Goal: Task Accomplishment & Management: Manage account settings

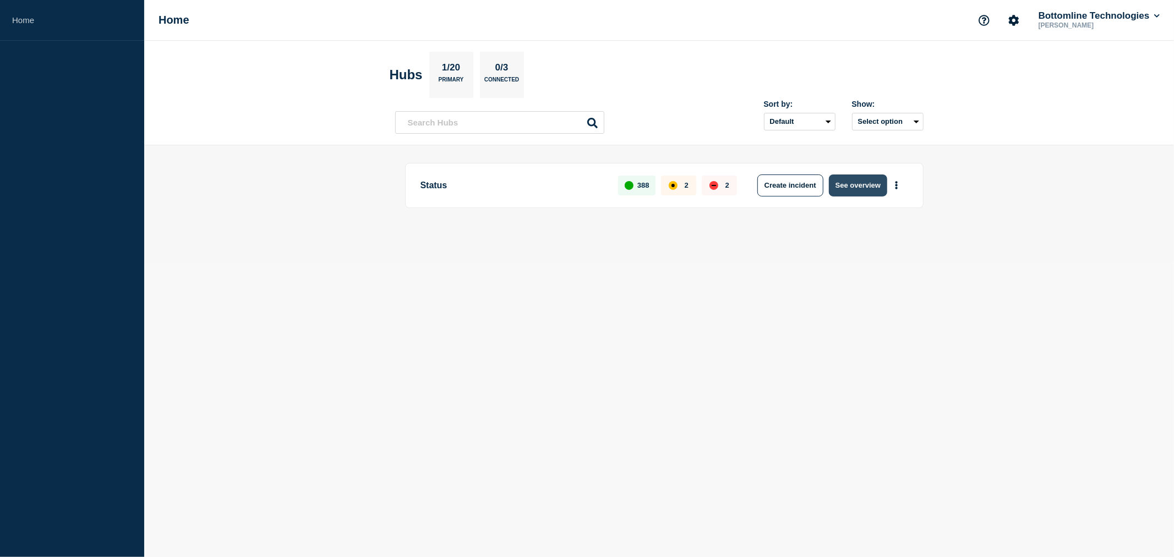
click at [869, 184] on button "See overview" at bounding box center [858, 185] width 58 height 22
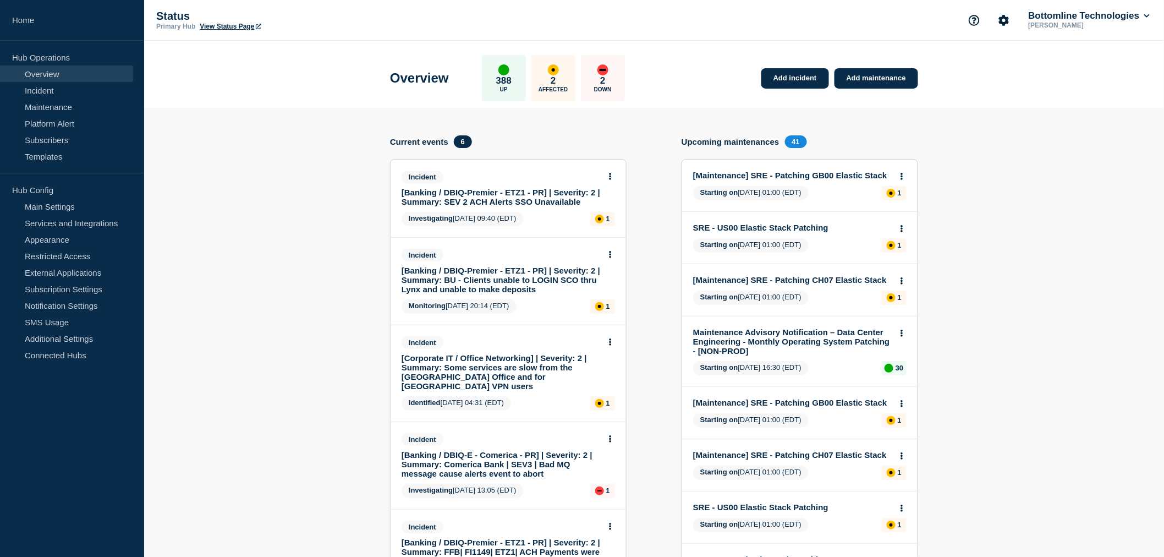
click at [500, 196] on link "[Banking / DBIQ-Premier - ETZ1 - PR] | Severity: 2 | Summary: SEV 2 ACH Alerts …" at bounding box center [501, 197] width 199 height 19
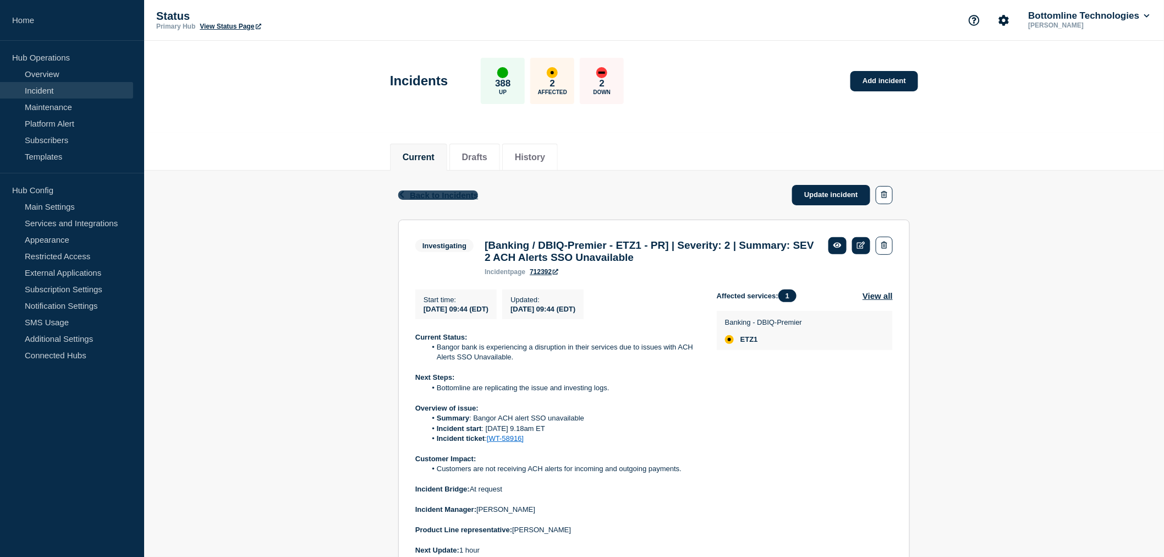
click at [429, 191] on span "Back to Incidents" at bounding box center [444, 194] width 68 height 9
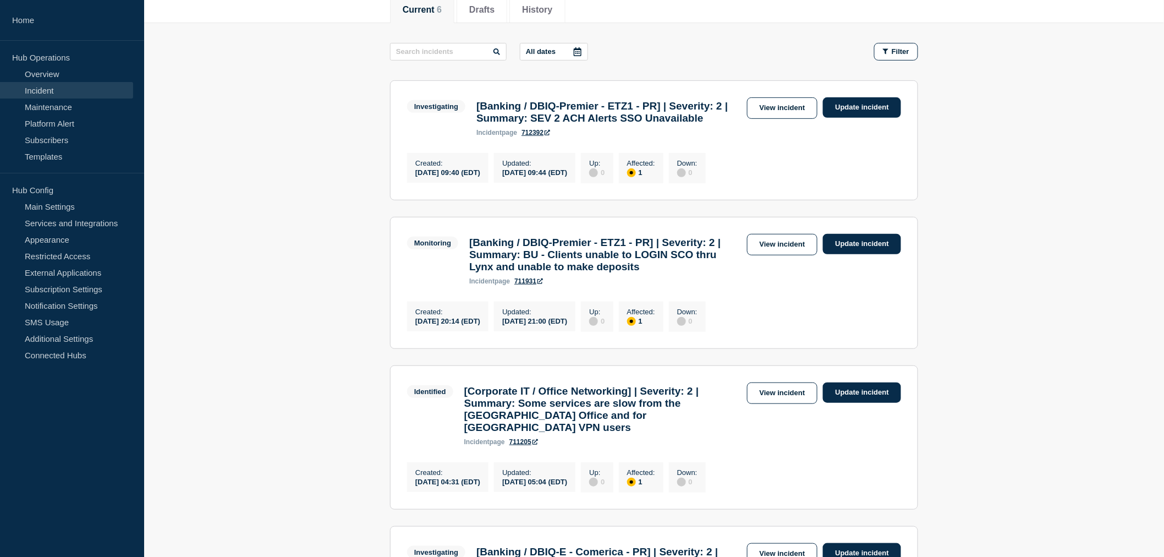
scroll to position [183, 0]
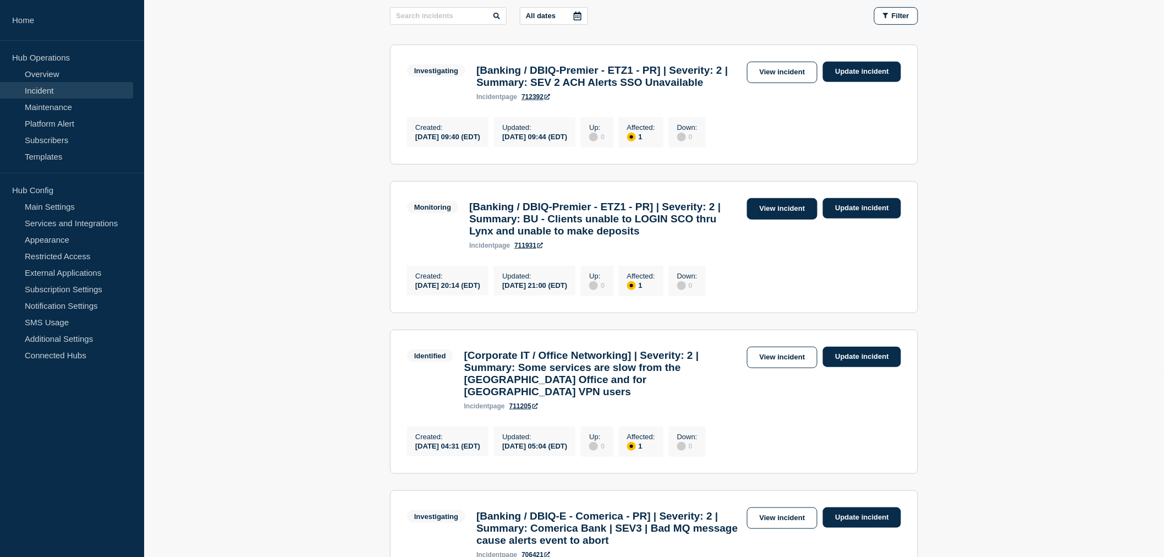
click at [775, 220] on link "View incident" at bounding box center [782, 208] width 71 height 21
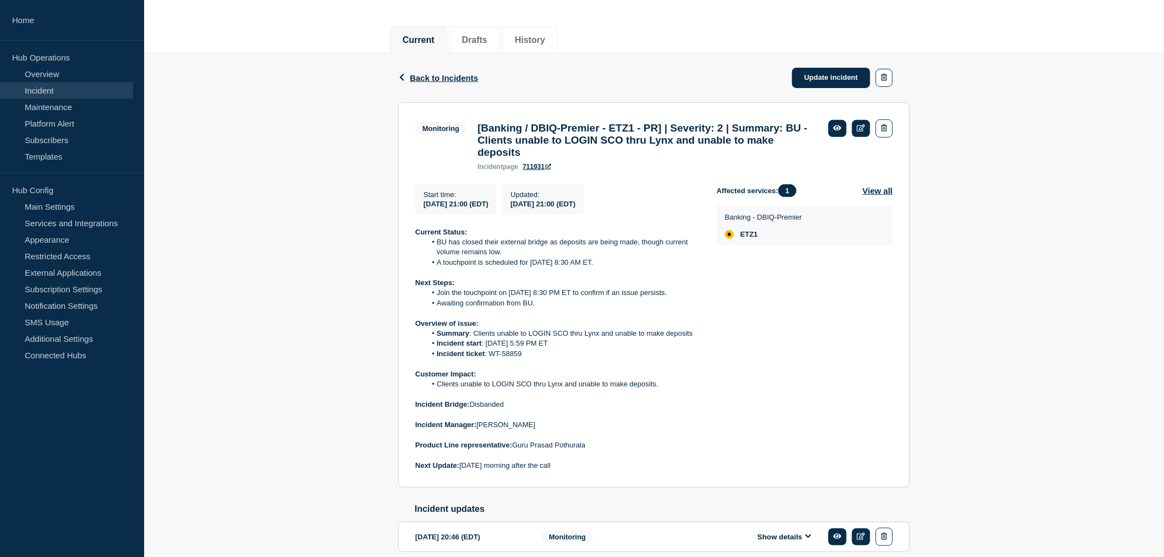
scroll to position [122, 0]
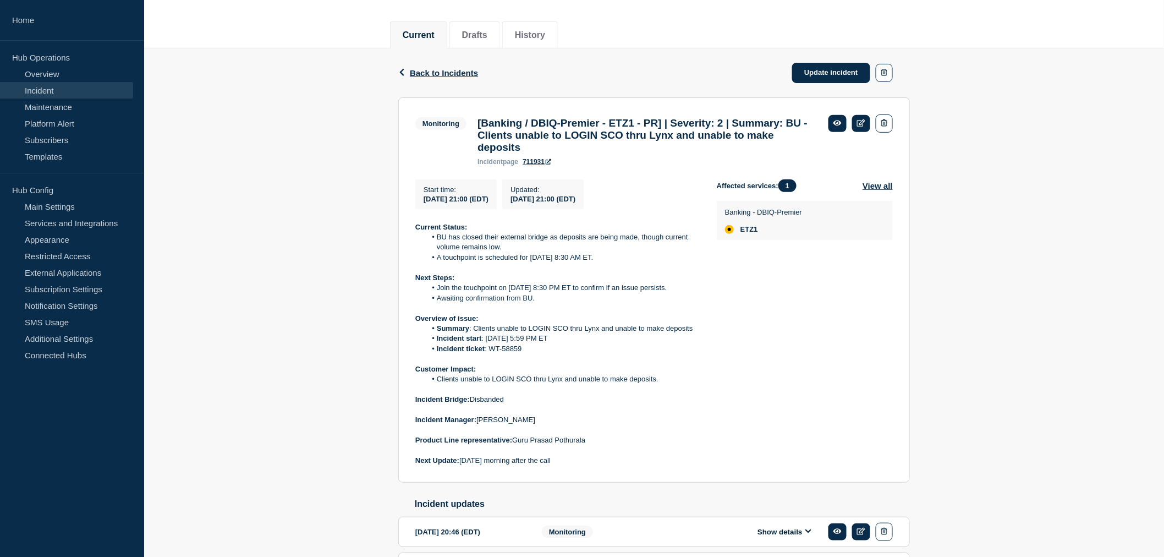
drag, startPoint x: 580, startPoint y: 469, endPoint x: 406, endPoint y: 231, distance: 294.9
click at [406, 231] on section "Monitoring [Banking / DBIQ-Premier - ETZ1 - PR] | Severity: 2 | Summary: BU - C…" at bounding box center [654, 290] width 512 height 386
click at [415, 231] on strong "Current Status:" at bounding box center [441, 227] width 52 height 8
drag, startPoint x: 416, startPoint y: 234, endPoint x: 578, endPoint y: 470, distance: 286.5
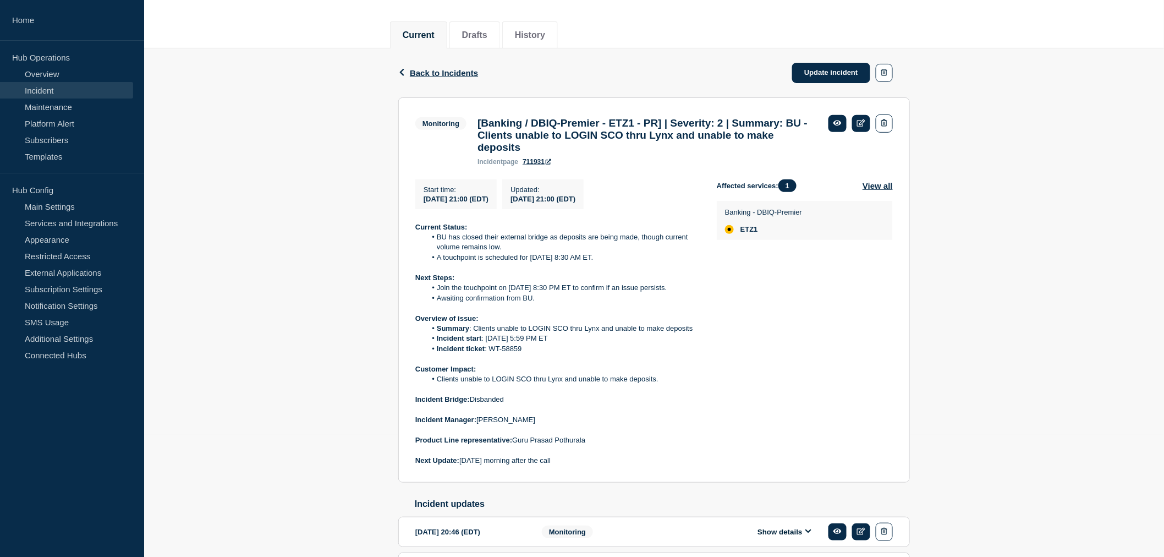
click at [578, 466] on div "Current Status: BU has closed their external bridge as deposits are being made,…" at bounding box center [557, 344] width 284 height 244
click at [578, 465] on p "Next Update: 09/09/2025 morning after the call" at bounding box center [557, 461] width 284 height 10
drag, startPoint x: 578, startPoint y: 470, endPoint x: 399, endPoint y: 233, distance: 297.8
click at [399, 233] on section "Monitoring [Banking / DBIQ-Premier - ETZ1 - PR] | Severity: 2 | Summary: BU - C…" at bounding box center [654, 290] width 512 height 386
copy div "Current Status: BU has closed their external bridge as deposits are being made,…"
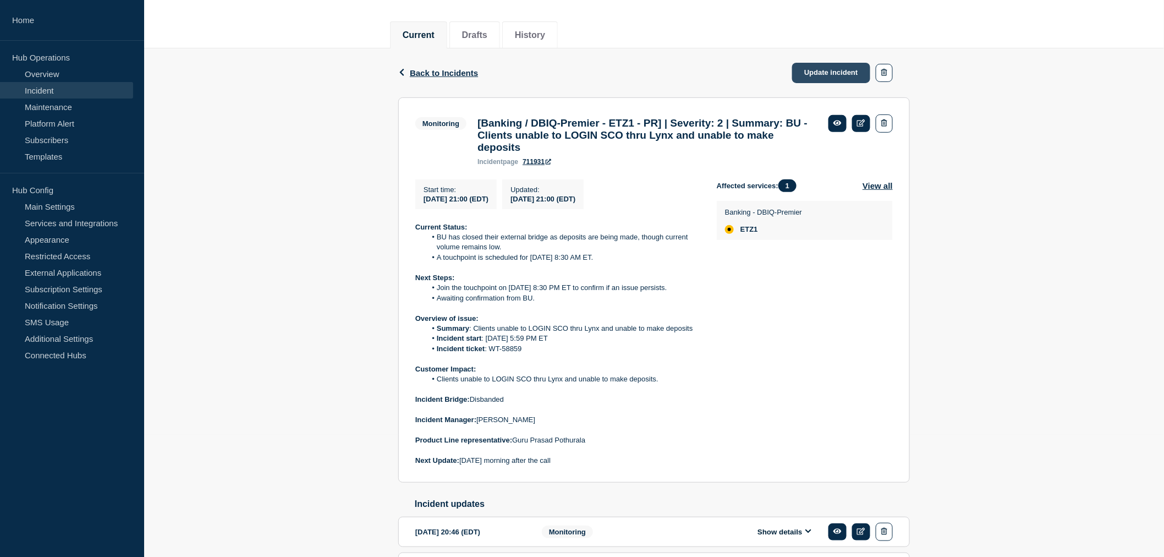
click at [813, 74] on link "Update incident" at bounding box center [831, 73] width 78 height 20
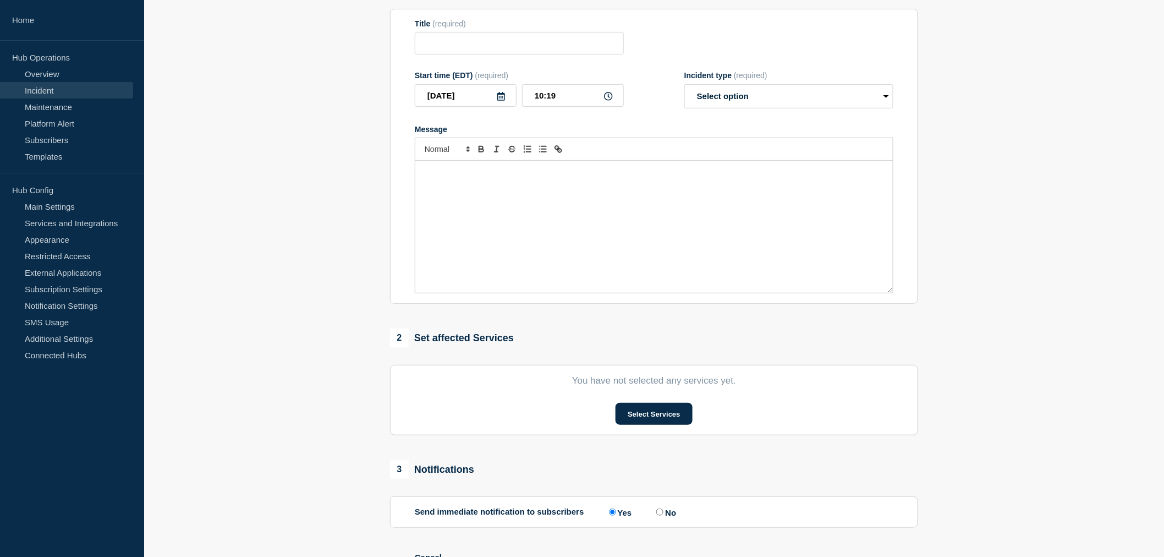
type input "[Banking / DBIQ-Premier - ETZ1 - PR] | Severity: 2 | Summary: BU - Clients unab…"
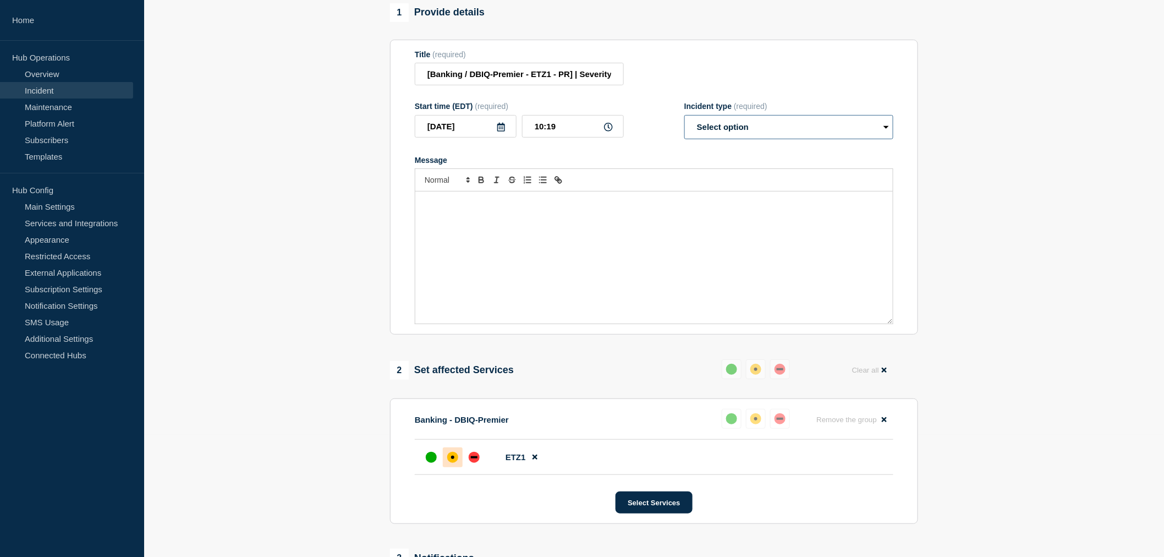
click at [745, 139] on select "Select option Investigating Identified Monitoring Resolved" at bounding box center [788, 127] width 209 height 24
select select "monitoring"
click at [684, 139] on select "Select option Investigating Identified Monitoring Resolved" at bounding box center [788, 127] width 209 height 24
click at [446, 246] on div "Message" at bounding box center [654, 257] width 478 height 132
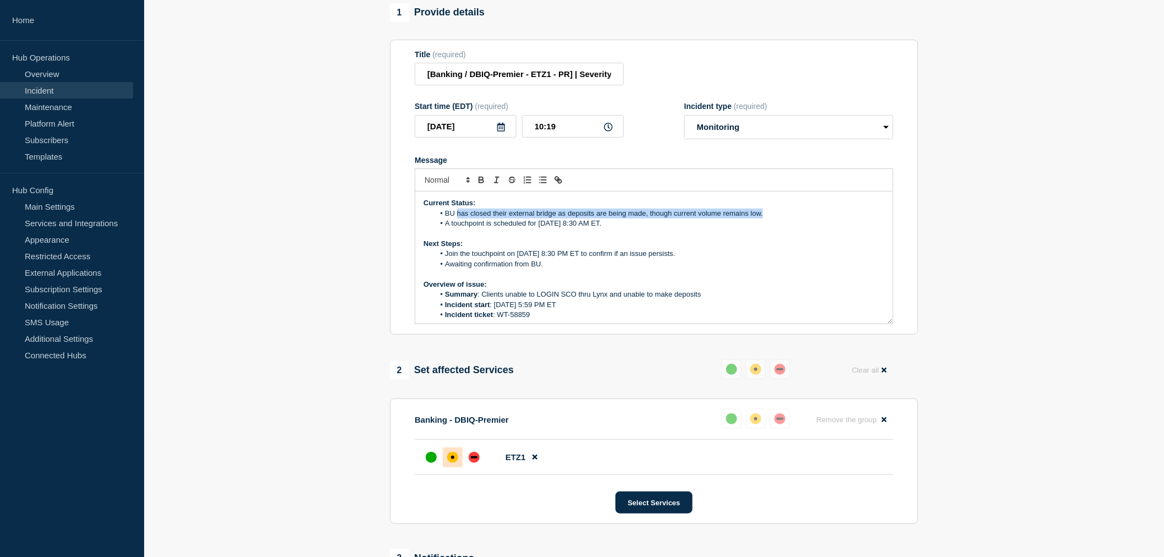
drag, startPoint x: 458, startPoint y: 240, endPoint x: 783, endPoint y: 243, distance: 325.2
click at [783, 218] on li "BU has closed their external bridge as deposits are being made, though current …" at bounding box center [660, 214] width 451 height 10
click at [580, 228] on li "A touchpoint is scheduled for 9/9 at 8:30 AM ET." at bounding box center [660, 223] width 451 height 10
drag, startPoint x: 604, startPoint y: 251, endPoint x: 444, endPoint y: 253, distance: 160.1
click at [444, 228] on li "A touchpoint is scheduled for 9/9 at 8:30 AM ET." at bounding box center [660, 223] width 451 height 10
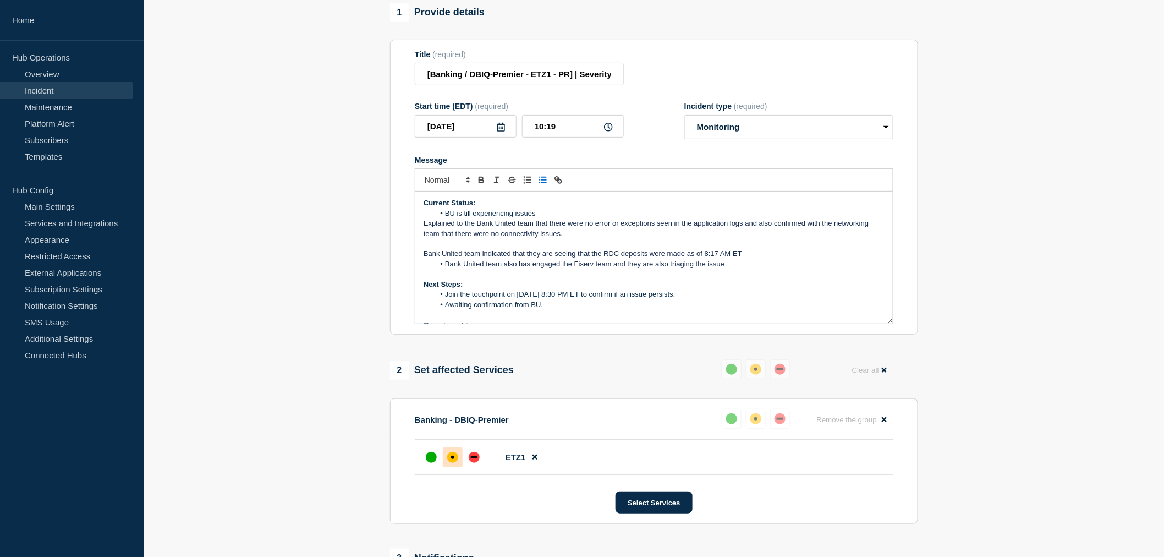
click at [424, 250] on div "Current Status: BU is till experiencing issues Explained to the Bank United tea…" at bounding box center [654, 257] width 478 height 132
click at [547, 185] on icon "Toggle bulleted list" at bounding box center [543, 180] width 10 height 10
click at [768, 237] on span "Explained to the Bank United team that there were no error or exceptions seen i…" at bounding box center [650, 228] width 411 height 18
drag, startPoint x: 472, startPoint y: 261, endPoint x: 444, endPoint y: 264, distance: 28.2
click at [445, 239] on li "and also confirmed with the networking team that there were no connectivity iss…" at bounding box center [660, 234] width 451 height 10
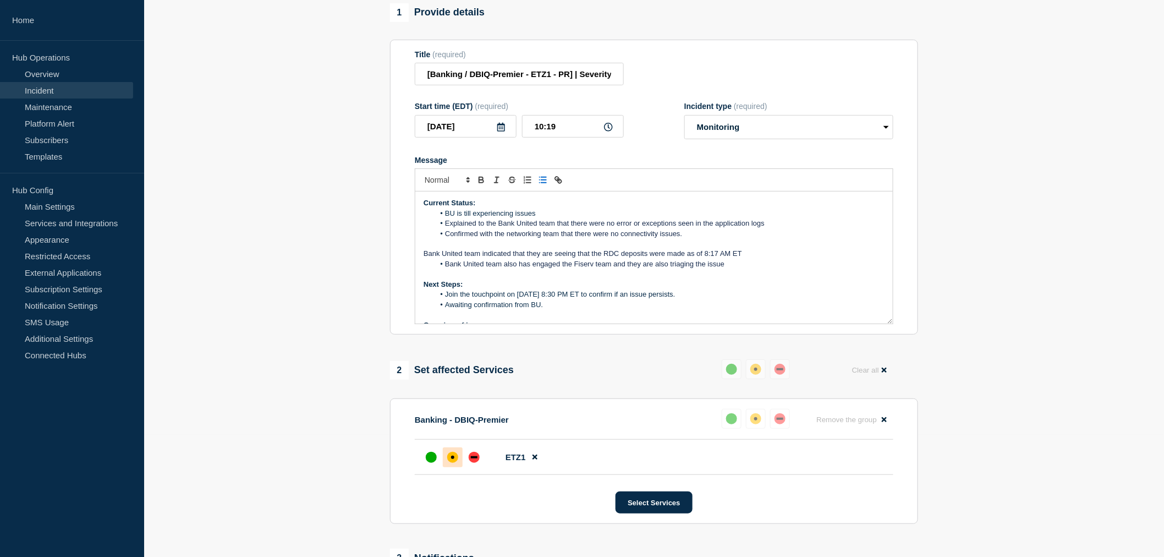
click at [688, 239] on li "Confirmed with the networking team that there were no connectivity issues." at bounding box center [660, 234] width 451 height 10
click at [424, 257] on span "Bank United team indicated that they are seeing that the RDC deposits were made…" at bounding box center [583, 253] width 319 height 8
drag, startPoint x: 424, startPoint y: 279, endPoint x: 756, endPoint y: 277, distance: 332.3
click at [756, 259] on p "Bank United team indicated that they are seeing that the RDC deposits were made…" at bounding box center [654, 254] width 461 height 10
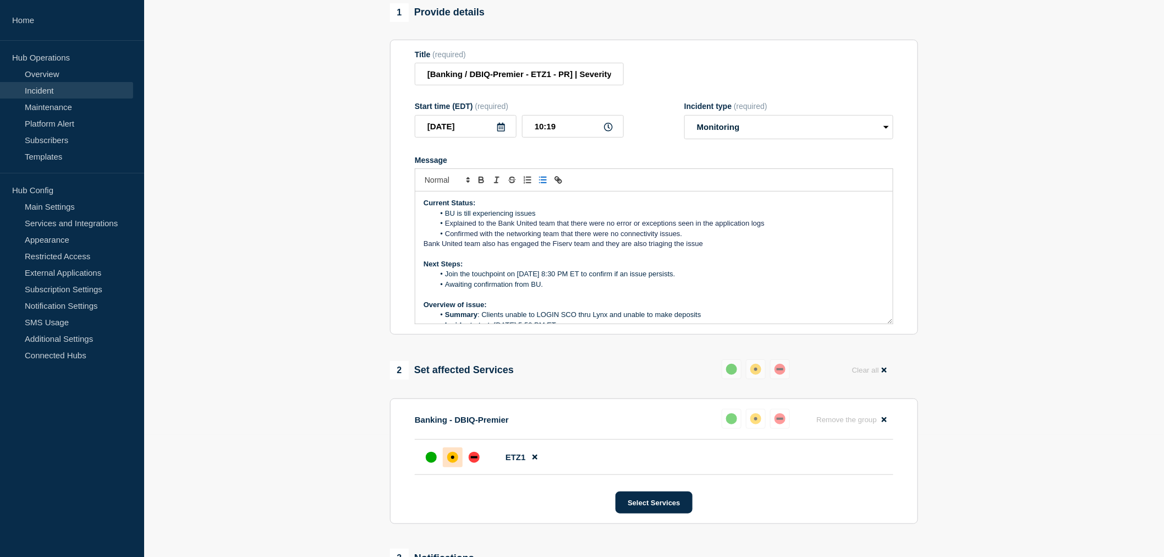
click at [544, 185] on icon "Toggle bulleted list" at bounding box center [543, 180] width 10 height 10
drag, startPoint x: 692, startPoint y: 301, endPoint x: 447, endPoint y: 303, distance: 244.8
click at [447, 279] on li "Join the touchpoint on 9/9/2025 at 8:30 PM ET to confirm if an issue persists." at bounding box center [660, 274] width 451 height 10
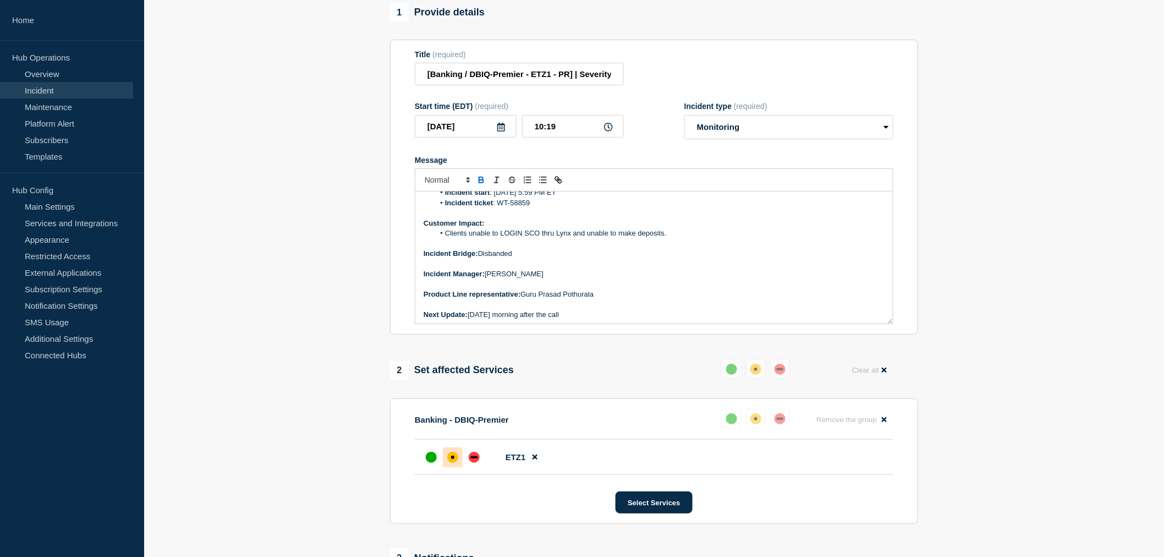
scroll to position [124, 0]
drag, startPoint x: 576, startPoint y: 343, endPoint x: 471, endPoint y: 342, distance: 105.1
click at [471, 317] on p "Next Update: 09/09/2025 morning after the call" at bounding box center [654, 313] width 461 height 10
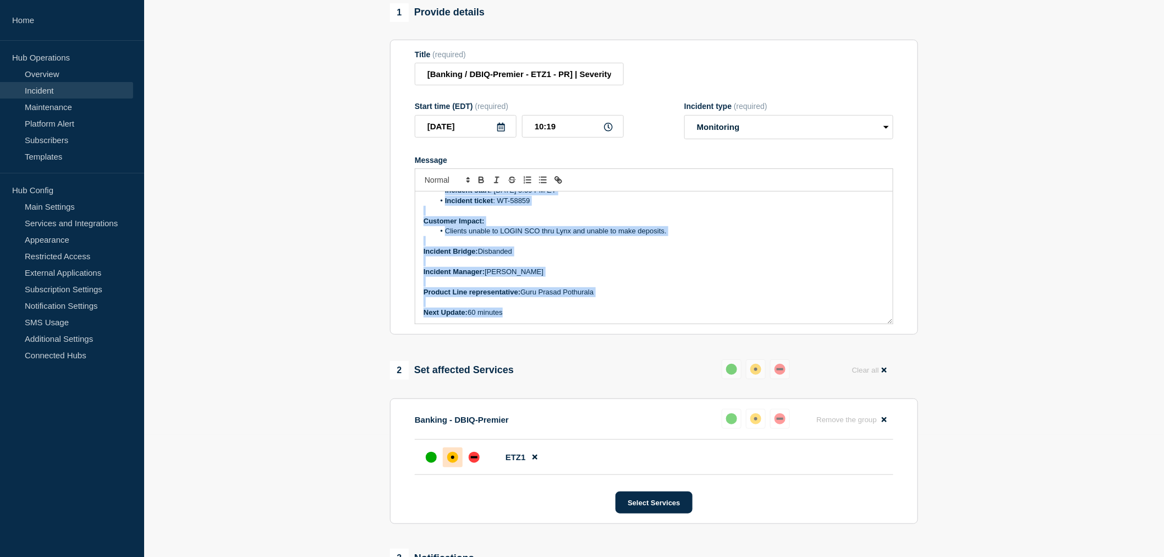
scroll to position [0, 0]
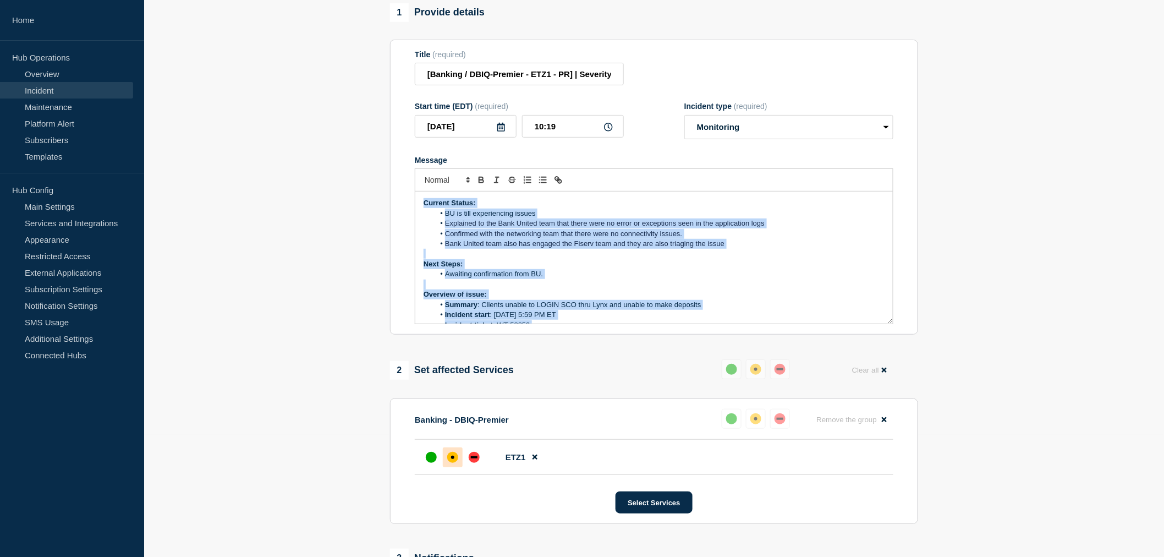
drag, startPoint x: 509, startPoint y: 336, endPoint x: 356, endPoint y: 172, distance: 224.2
click at [356, 172] on section "1 Provide details Title (required) [Banking / DBIQ-Premier - ETZ1 - PR] | Sever…" at bounding box center [654, 427] width 1020 height 848
copy div "Current Status: BU is till experiencing issues Explained to the Bank United tea…"
